Goal: Register for event/course

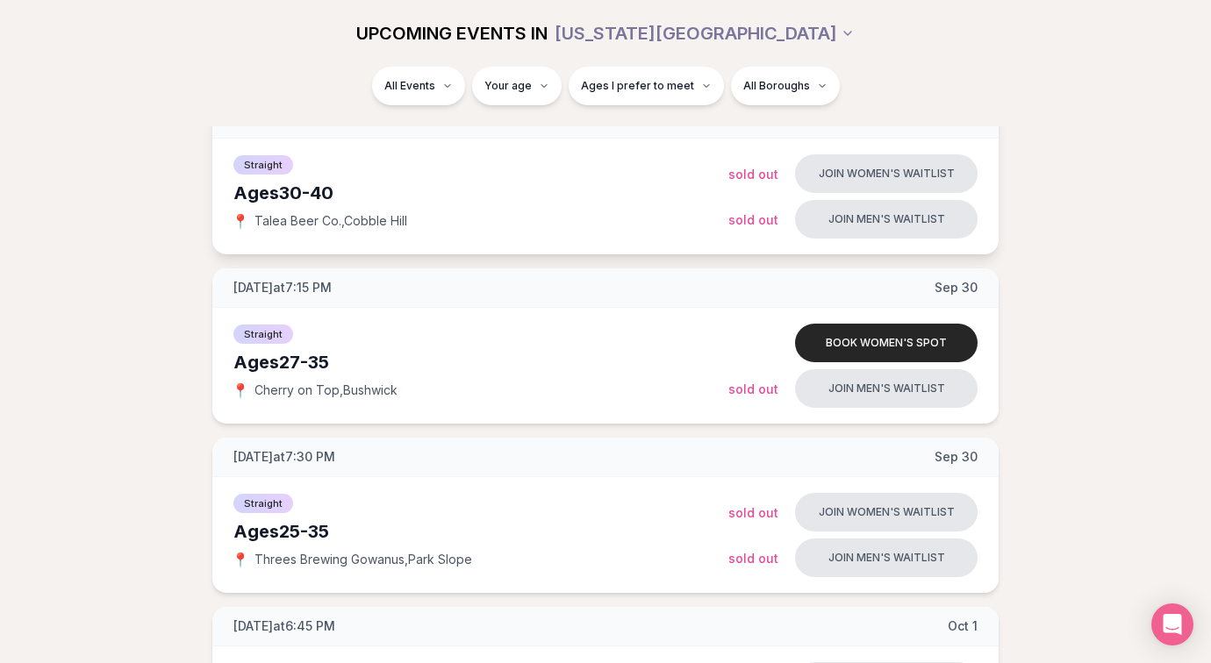
scroll to position [267, 0]
click at [851, 346] on button "Book women's spot" at bounding box center [886, 344] width 182 height 39
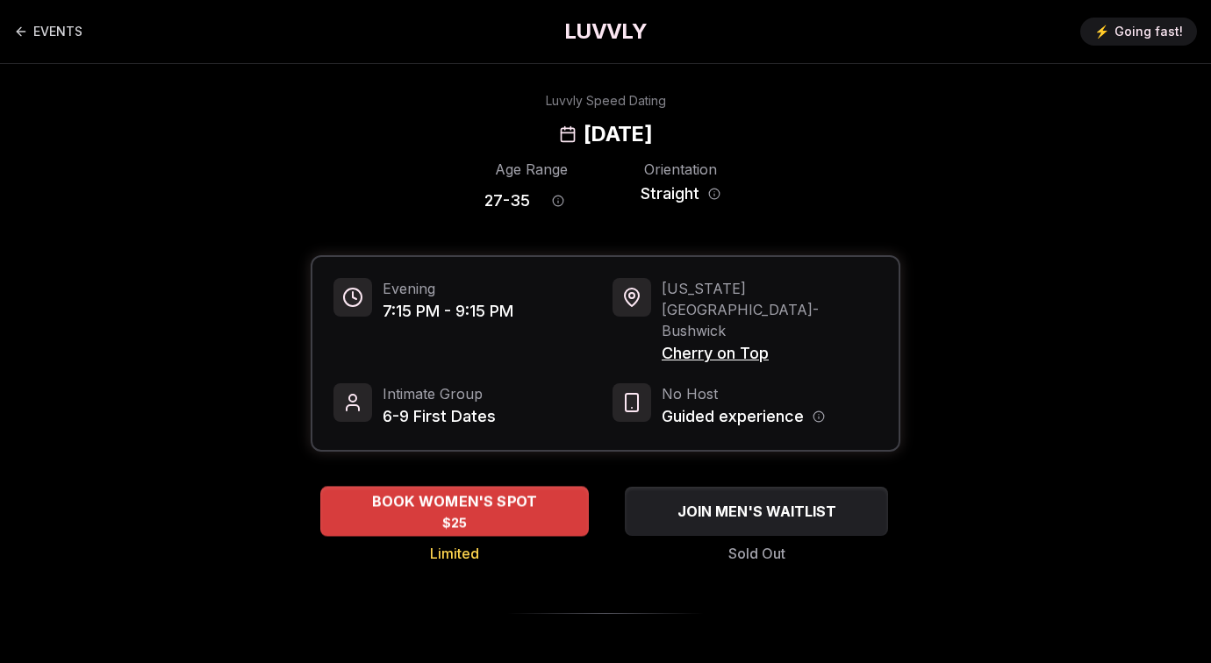
click at [470, 487] on div "BOOK WOMEN'S SPOT $25" at bounding box center [454, 511] width 268 height 48
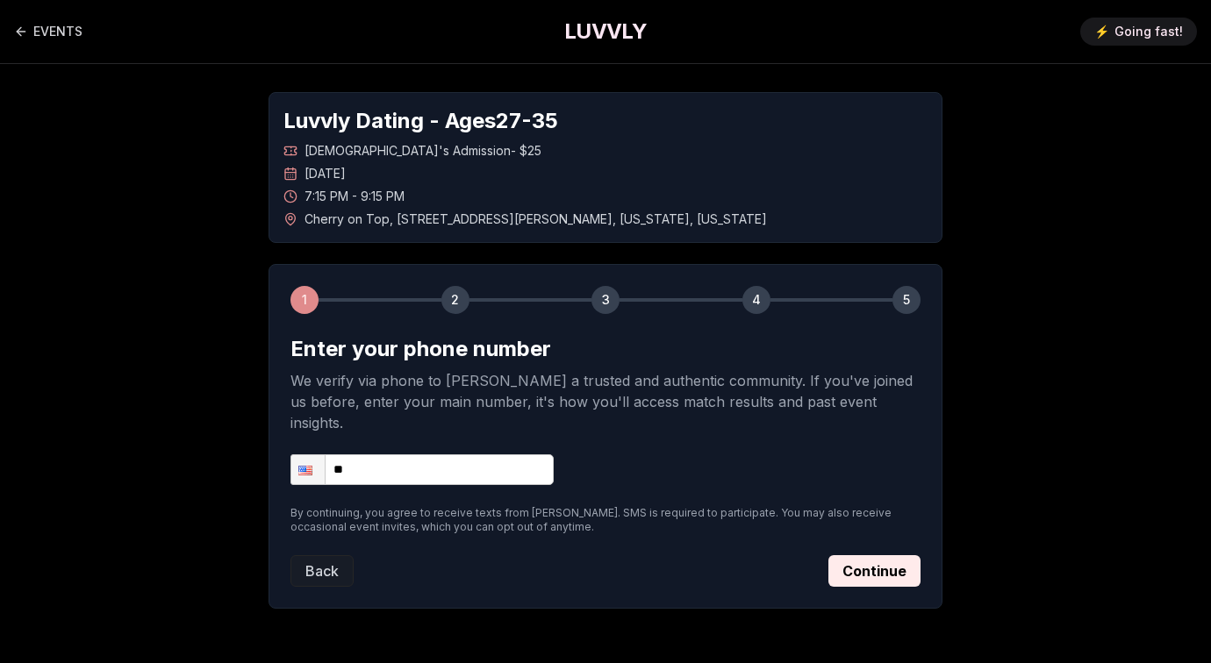
click at [415, 427] on form "Enter your phone number We verify via phone to foster a trusted and authentic c…" at bounding box center [605, 461] width 630 height 252
click at [415, 454] on input "**" at bounding box center [421, 469] width 263 height 31
type input "**********"
click at [860, 555] on button "Continue" at bounding box center [874, 571] width 92 height 32
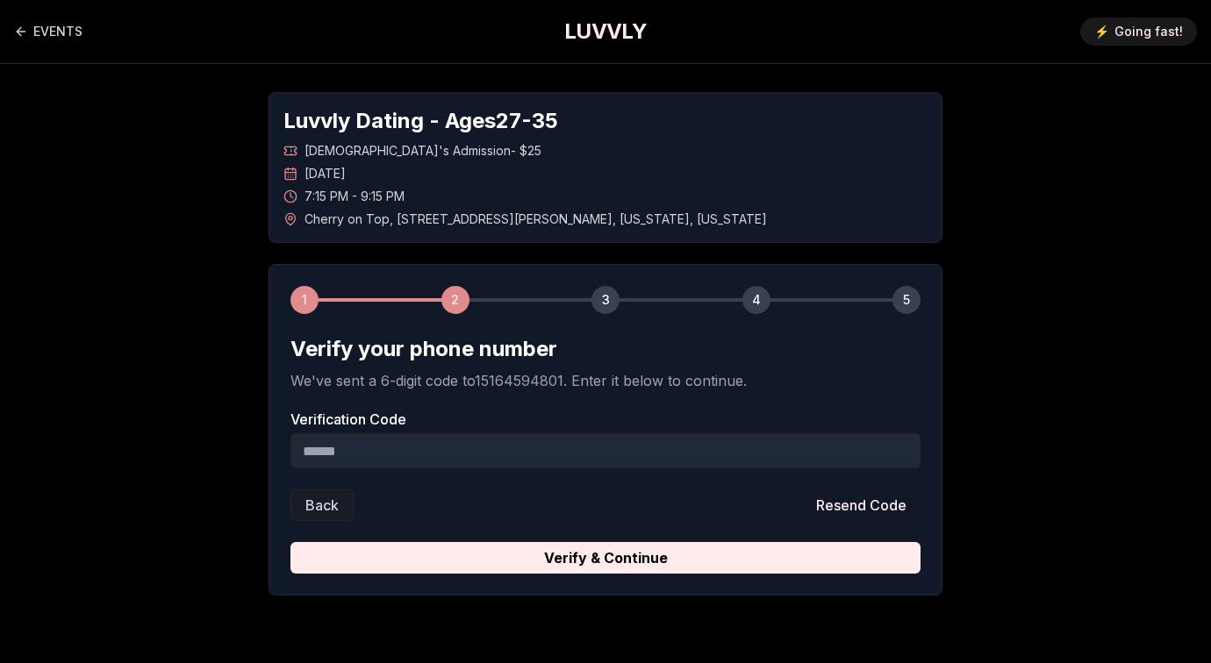
click at [393, 444] on input "Verification Code" at bounding box center [605, 450] width 630 height 35
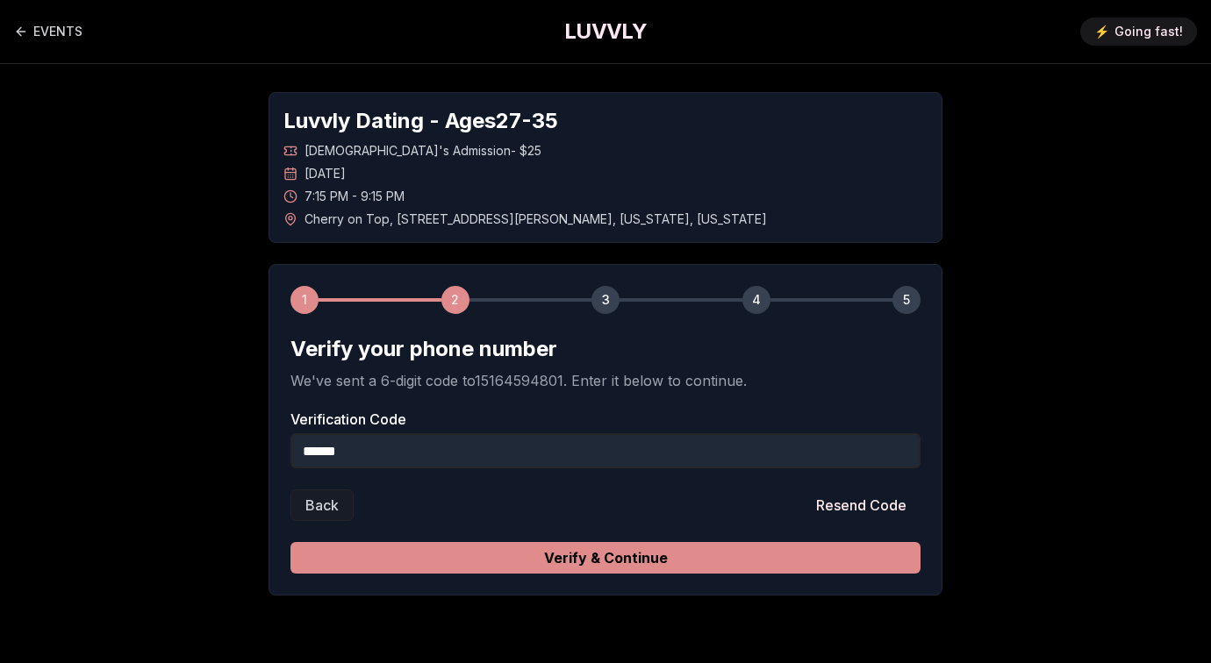
type input "******"
click at [504, 547] on button "Verify & Continue" at bounding box center [605, 558] width 630 height 32
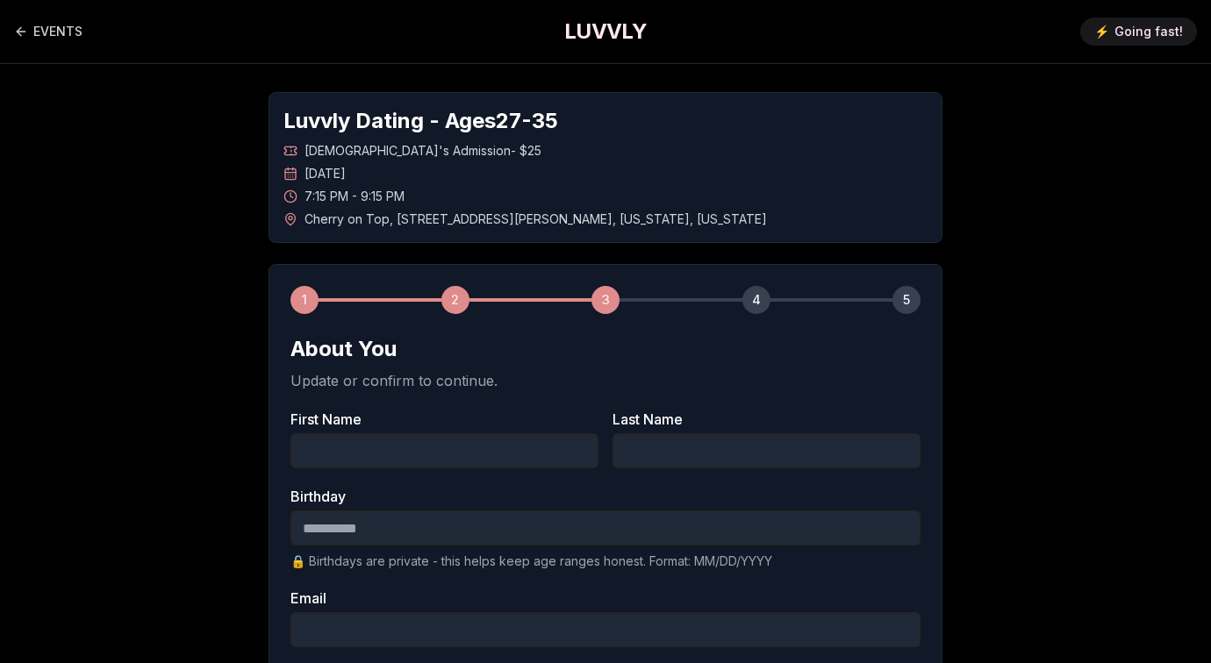
click at [427, 454] on input "First Name" at bounding box center [444, 450] width 308 height 35
type input "******"
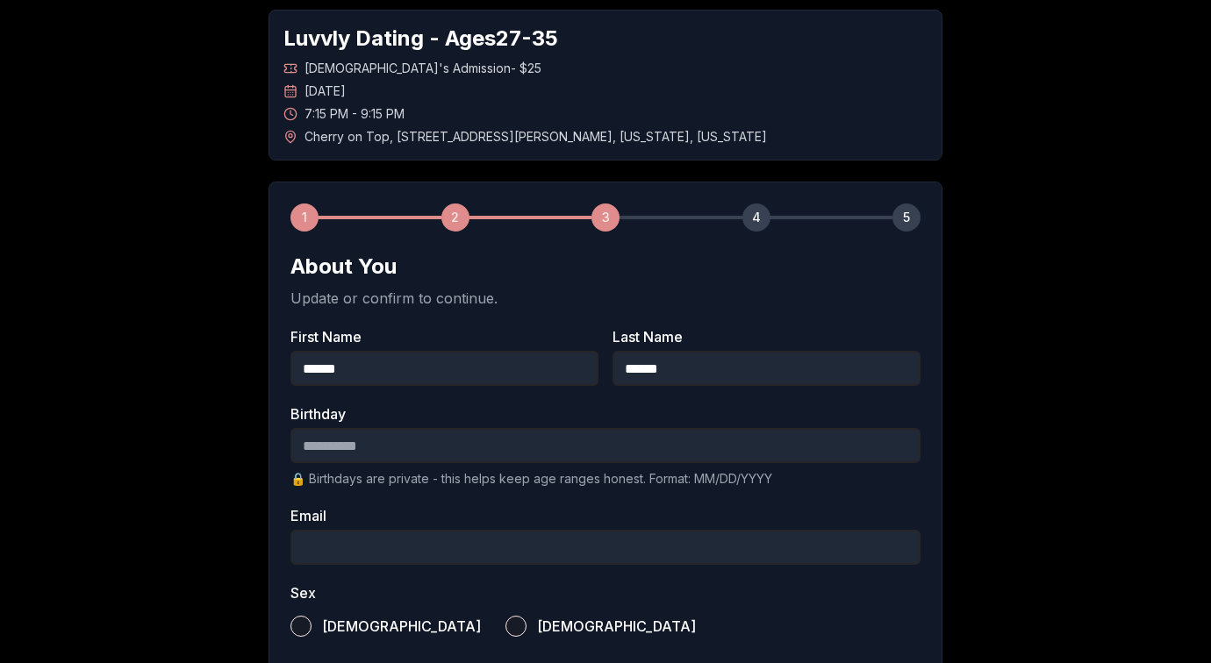
scroll to position [89, 0]
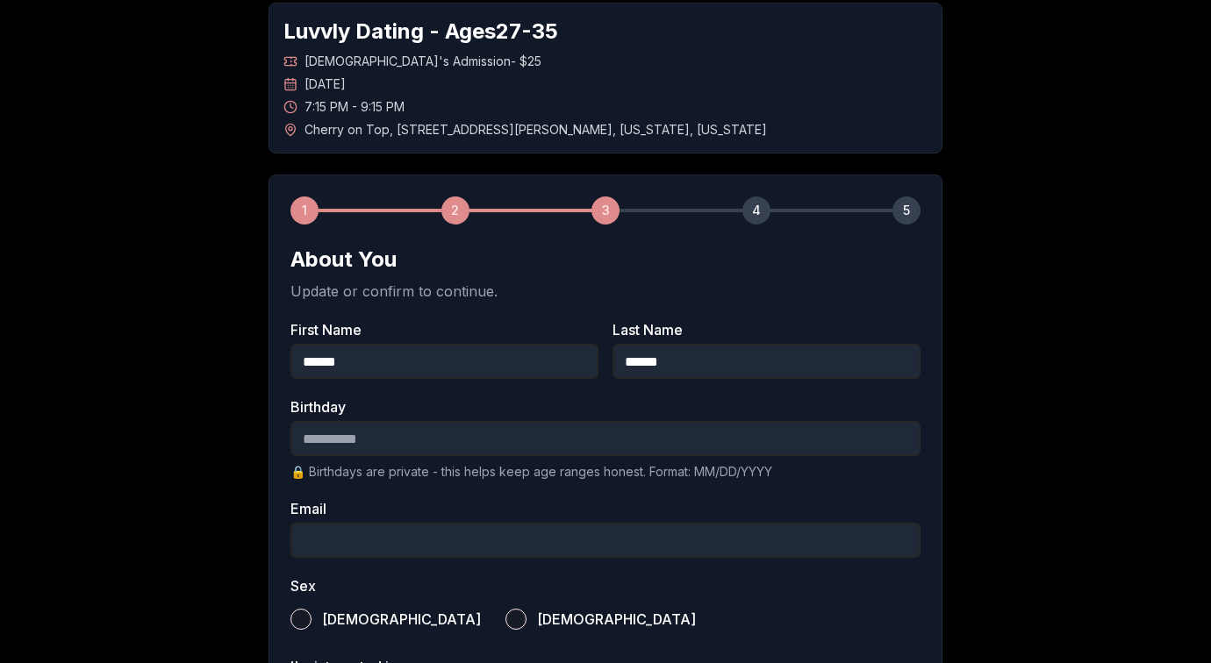
click at [333, 439] on input "Birthday" at bounding box center [605, 438] width 630 height 35
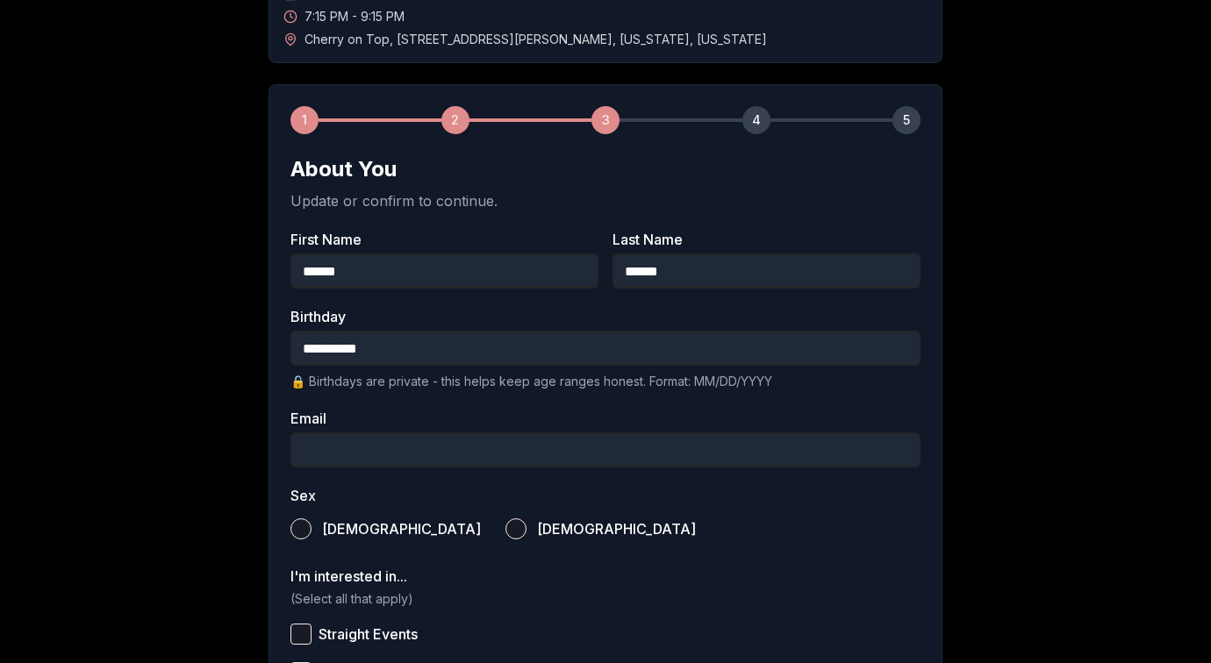
type input "**********"
click at [332, 450] on input "Email" at bounding box center [605, 449] width 630 height 35
type input "**********"
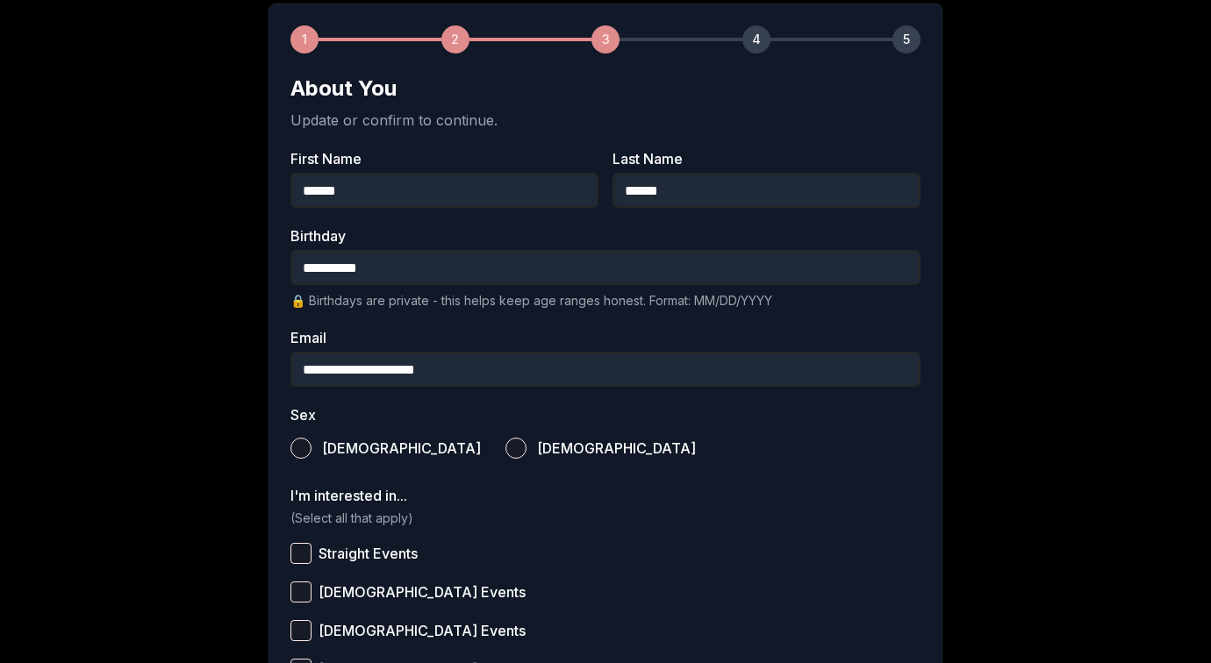
click at [505, 447] on button "Female" at bounding box center [515, 448] width 21 height 21
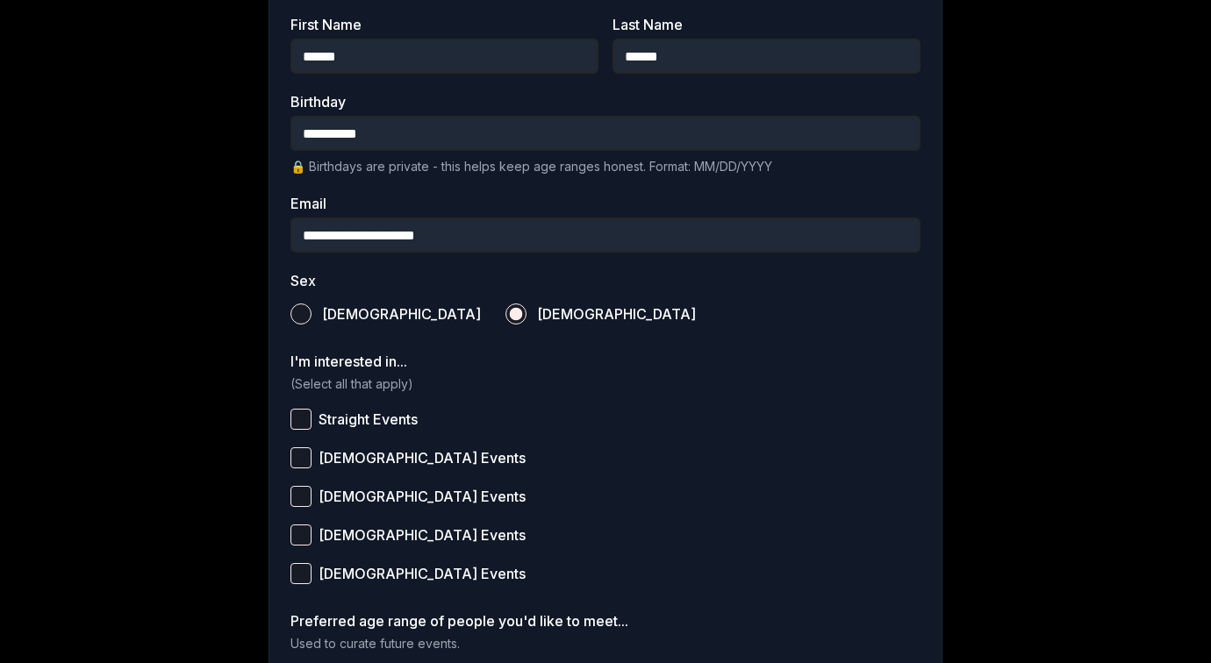
scroll to position [396, 0]
click at [303, 424] on button "Straight Events" at bounding box center [300, 418] width 21 height 21
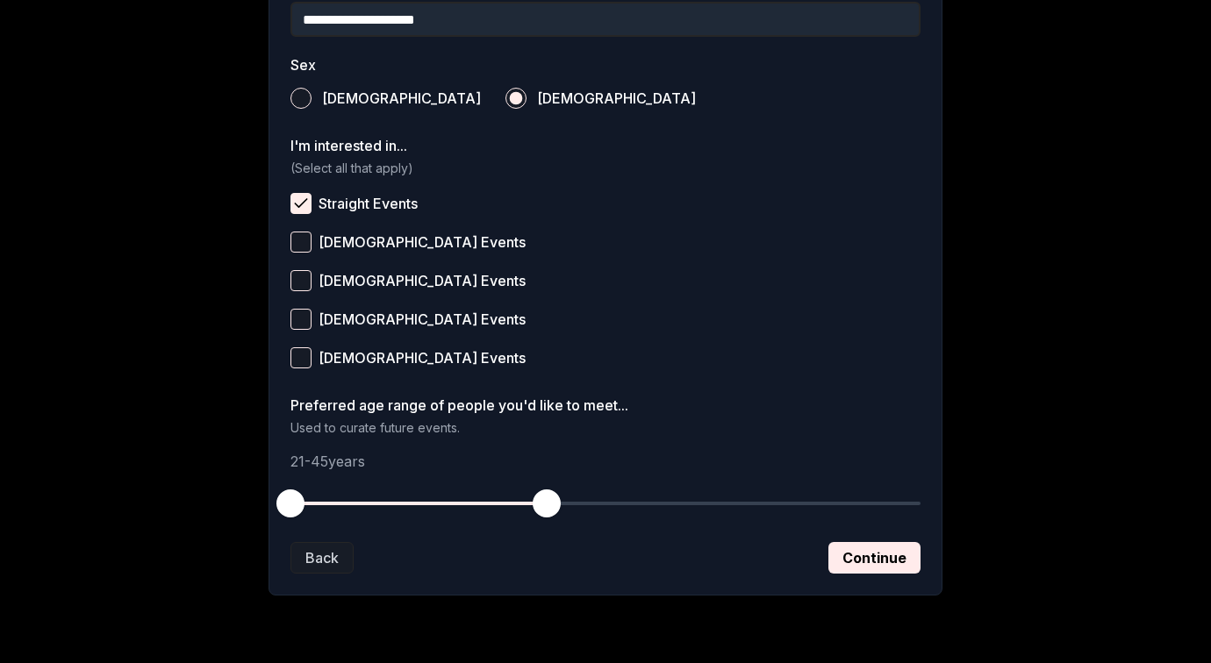
scroll to position [612, 0]
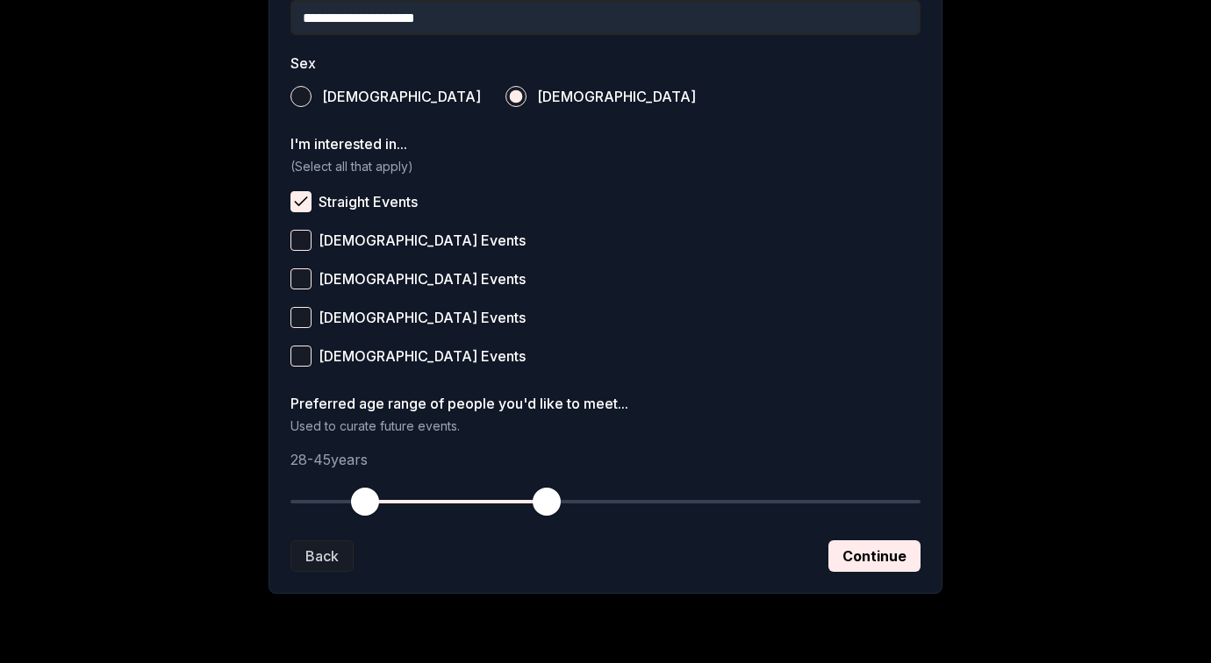
drag, startPoint x: 285, startPoint y: 504, endPoint x: 361, endPoint y: 509, distance: 76.5
click at [361, 509] on span "button" at bounding box center [365, 502] width 28 height 28
drag, startPoint x: 539, startPoint y: 497, endPoint x: 517, endPoint y: 497, distance: 21.9
click at [517, 497] on span "button" at bounding box center [515, 502] width 28 height 28
click at [863, 562] on button "Continue" at bounding box center [874, 556] width 92 height 32
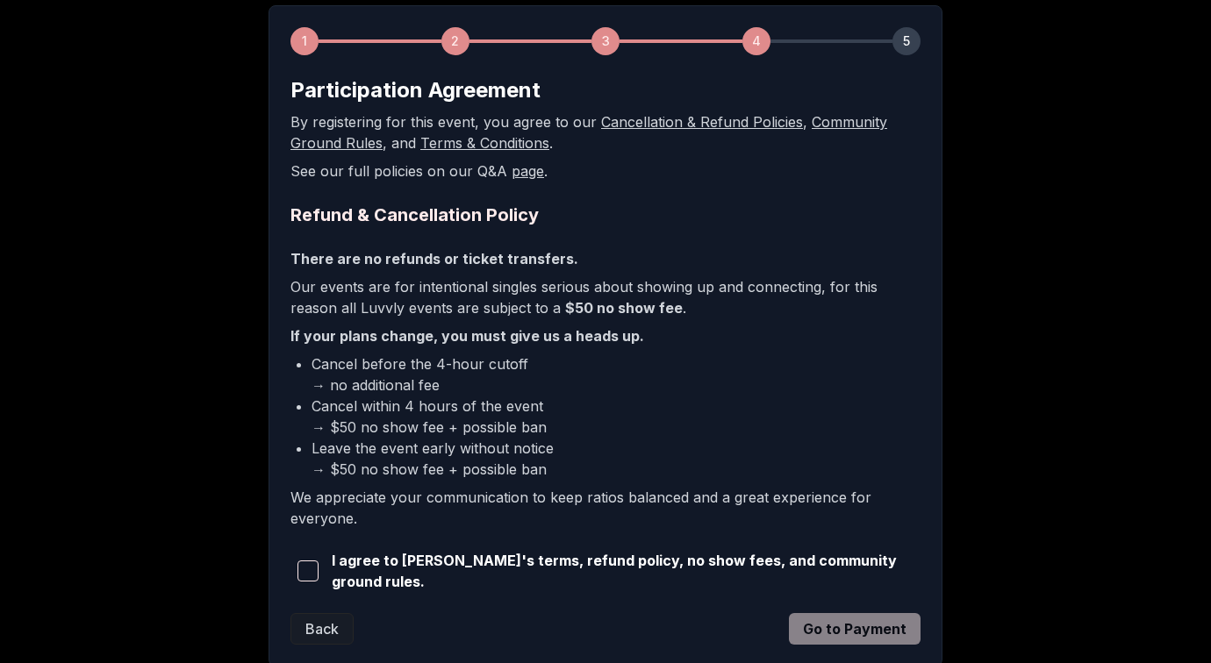
scroll to position [368, 0]
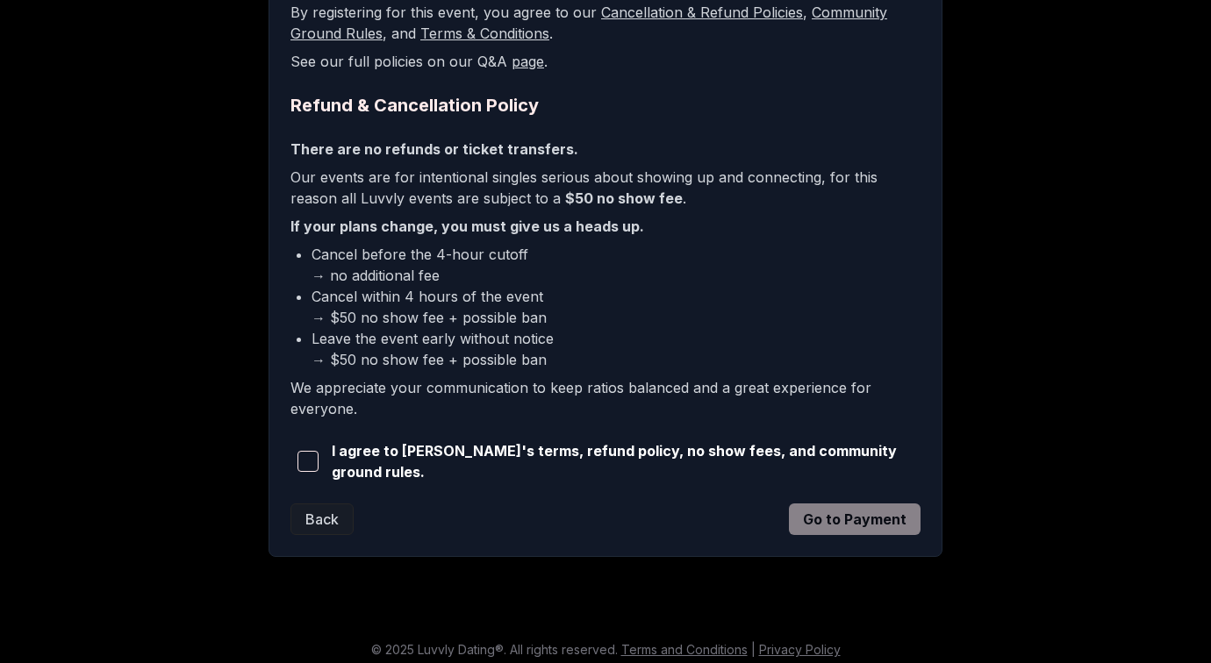
click at [299, 461] on span "button" at bounding box center [307, 461] width 21 height 21
click at [827, 511] on button "Go to Payment" at bounding box center [855, 520] width 132 height 32
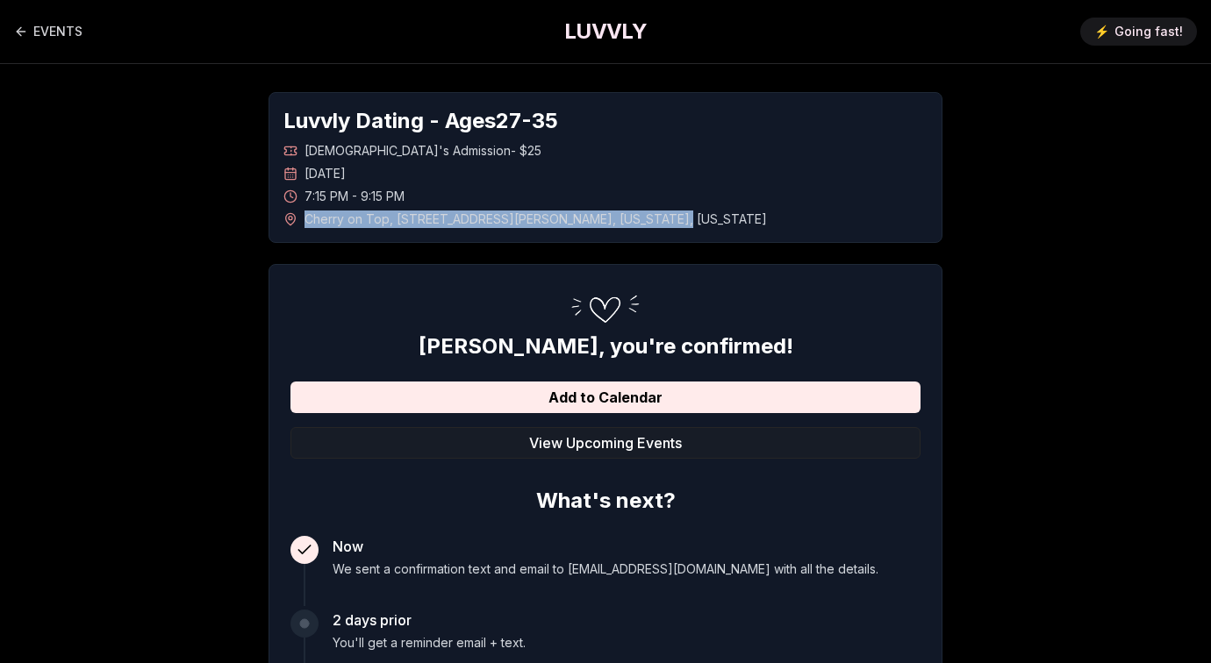
drag, startPoint x: 571, startPoint y: 218, endPoint x: 305, endPoint y: 213, distance: 265.8
click at [305, 213] on span "Cherry on Top , [STREET_ADDRESS][PERSON_NAME][US_STATE][US_STATE]" at bounding box center [535, 220] width 462 height 18
copy span "Cherry on Top , [STREET_ADDRESS][PERSON_NAME][US_STATE] ,"
